Goal: Obtain resource: Download file/media

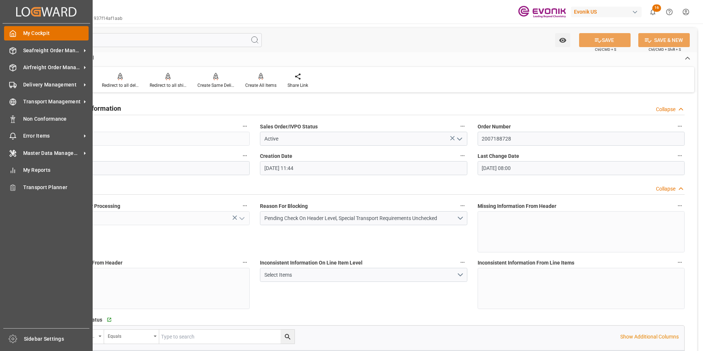
scroll to position [368, 0]
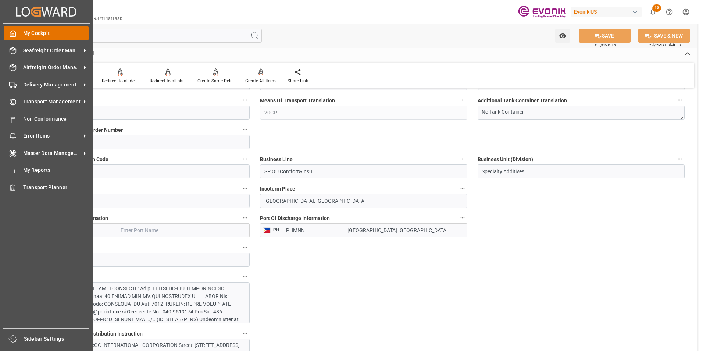
click at [27, 32] on span "My Cockpit" at bounding box center [56, 33] width 66 height 8
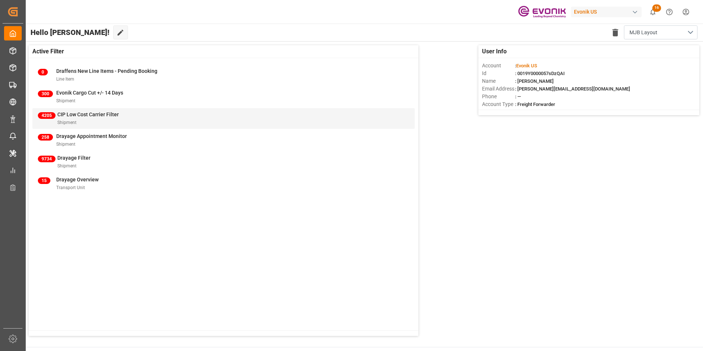
click at [70, 114] on span "CIP Low Cost Carrier Filter" at bounding box center [87, 114] width 61 height 6
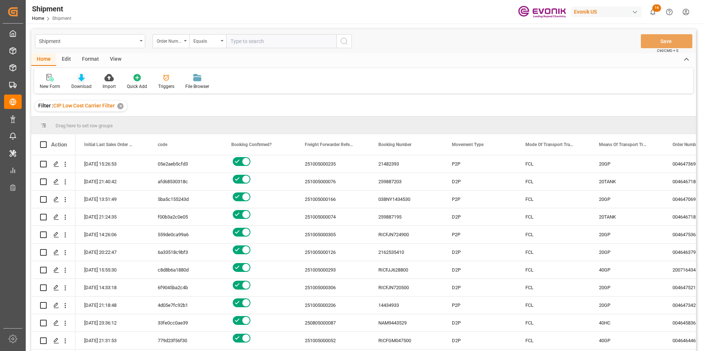
click at [80, 76] on icon at bounding box center [81, 77] width 6 height 7
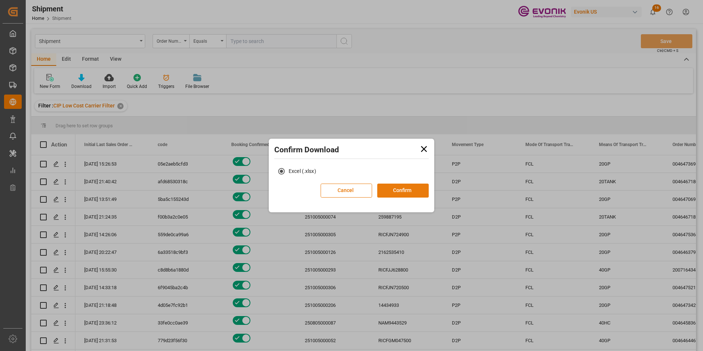
click at [401, 190] on button "Confirm" at bounding box center [402, 190] width 51 height 14
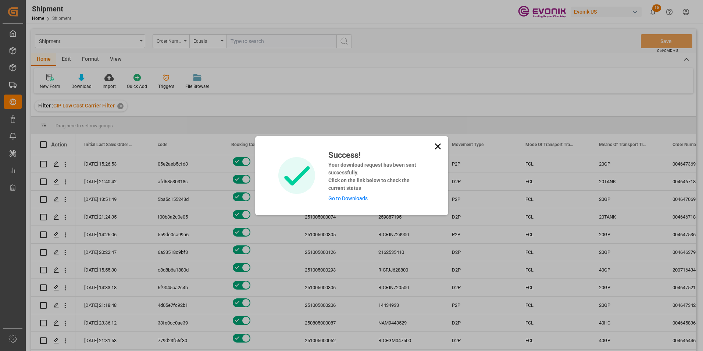
click at [350, 197] on link "Go to Downloads" at bounding box center [347, 198] width 39 height 6
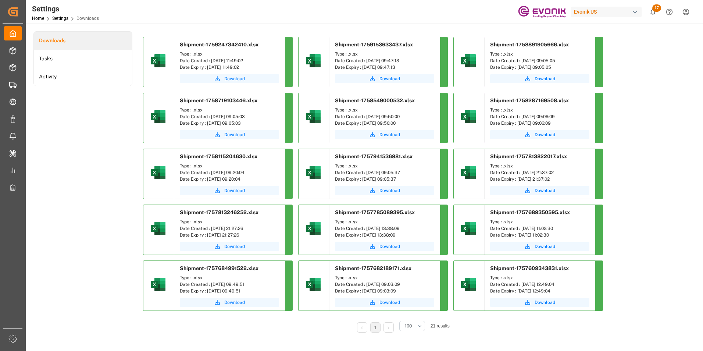
click at [237, 77] on span "Download" at bounding box center [234, 78] width 21 height 7
